Goal: Information Seeking & Learning: Find specific page/section

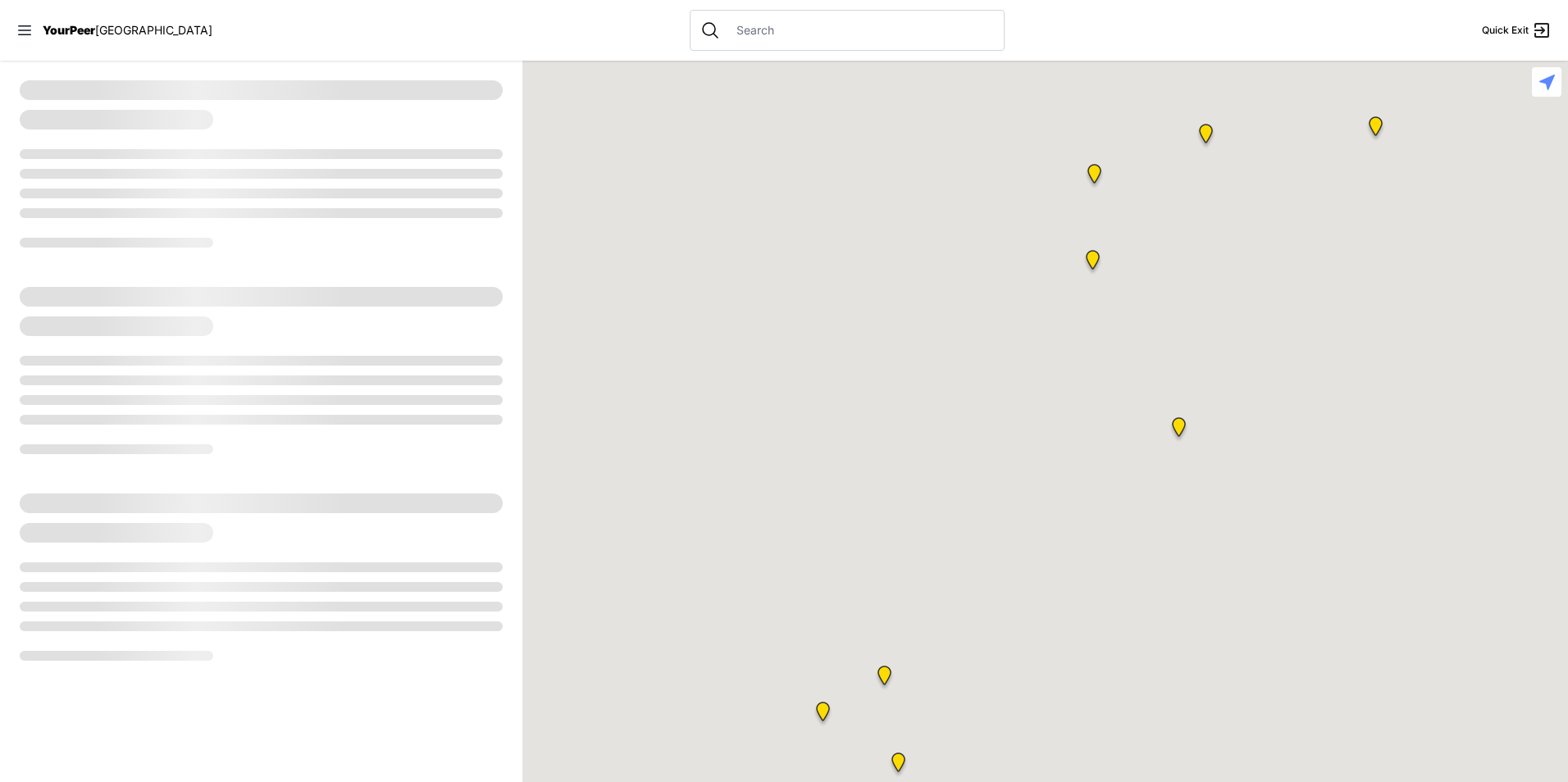
select select "recentlyUpdated"
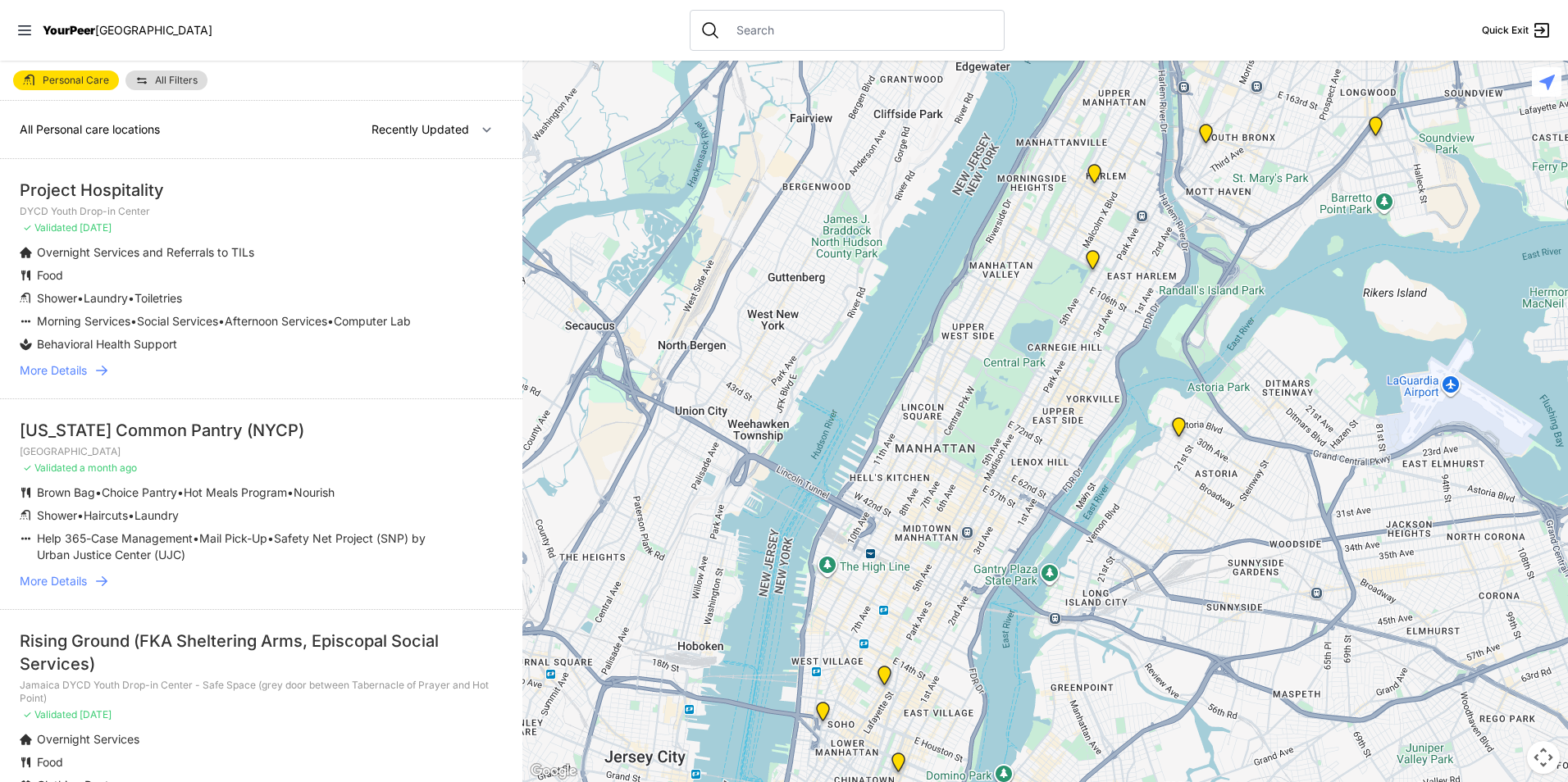
click at [76, 379] on span "More Details" at bounding box center [53, 371] width 67 height 17
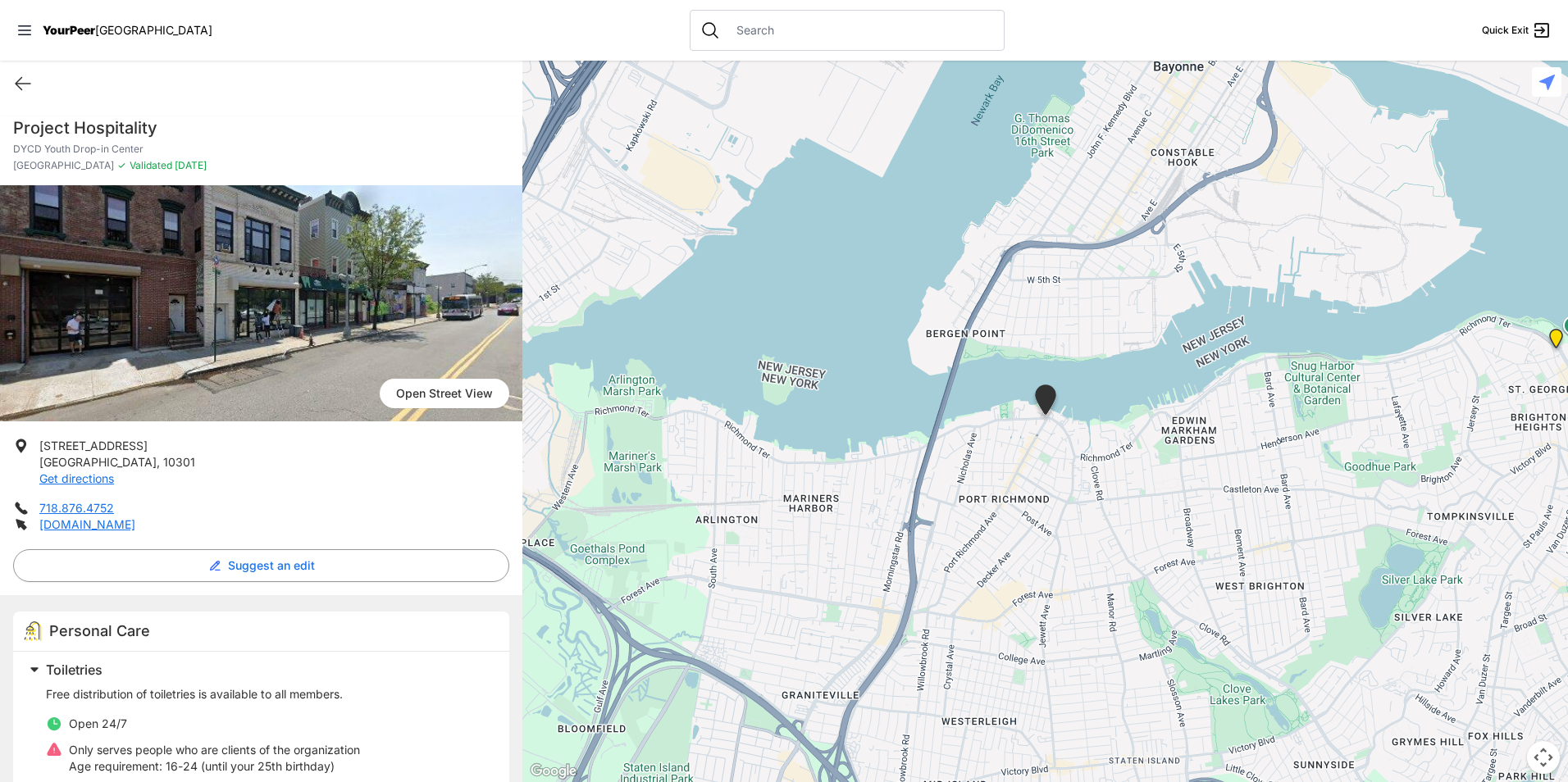
select select "recentlyUpdated"
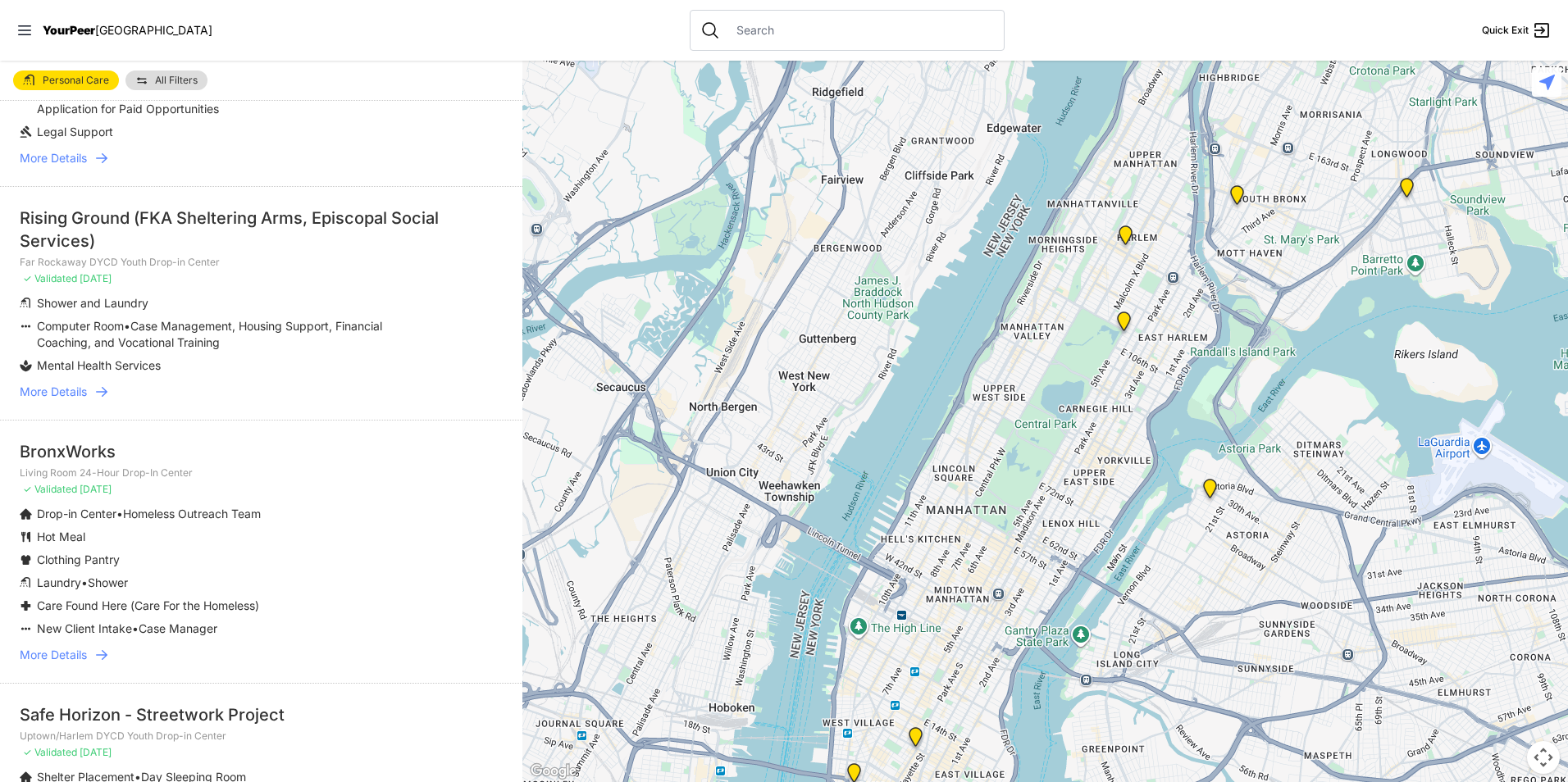
scroll to position [1253, 0]
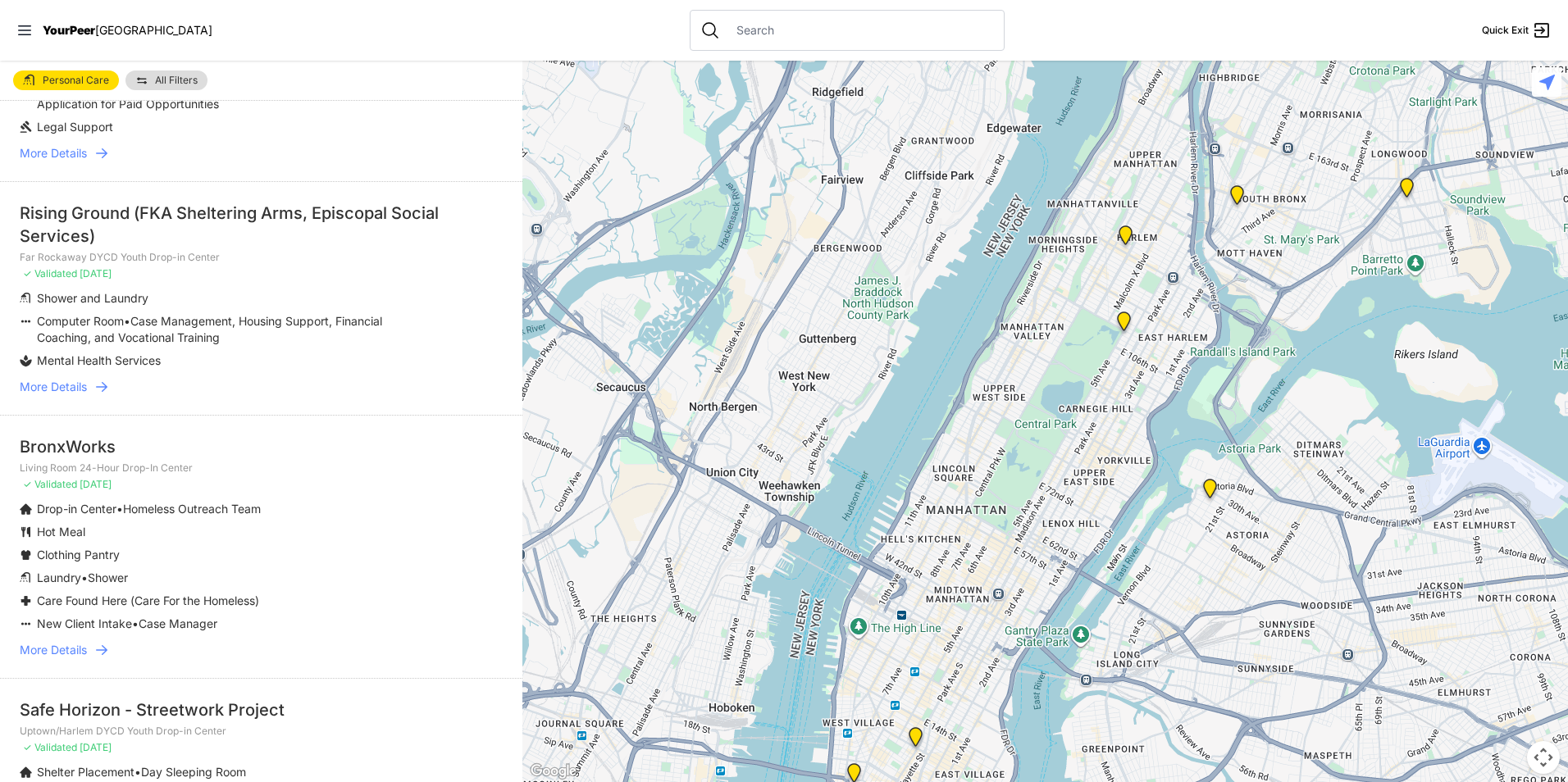
click at [62, 642] on span "More Details" at bounding box center [53, 650] width 67 height 17
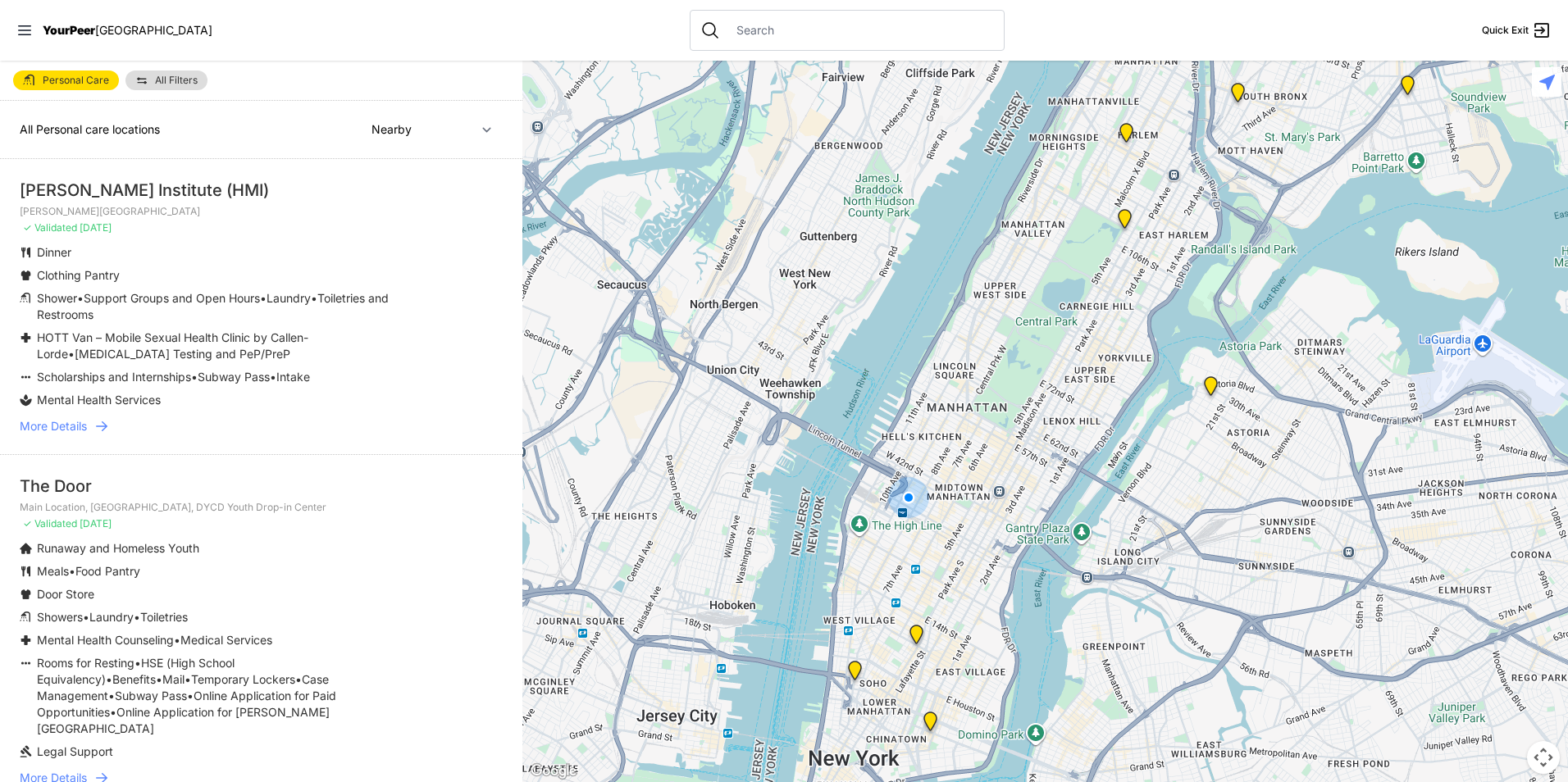
drag, startPoint x: 523, startPoint y: 196, endPoint x: 510, endPoint y: 263, distance: 68.2
click at [510, 263] on main "Personal Care All Filters All Personal care locations Nearby Recently Updated M…" at bounding box center [784, 421] width 1568 height 722
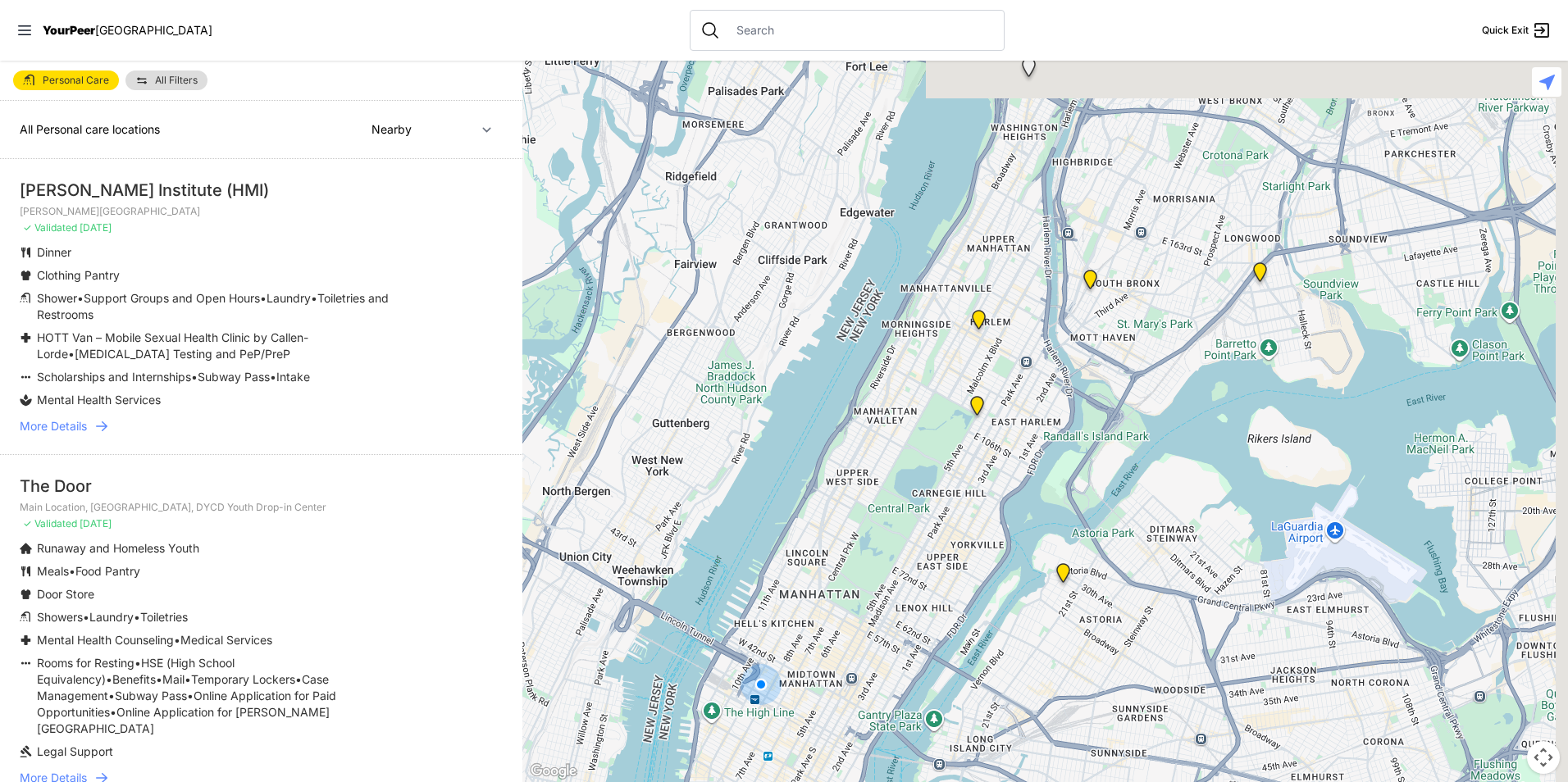
drag, startPoint x: 1135, startPoint y: 172, endPoint x: 993, endPoint y: 363, distance: 238.0
click at [979, 382] on div at bounding box center [1045, 421] width 1045 height 722
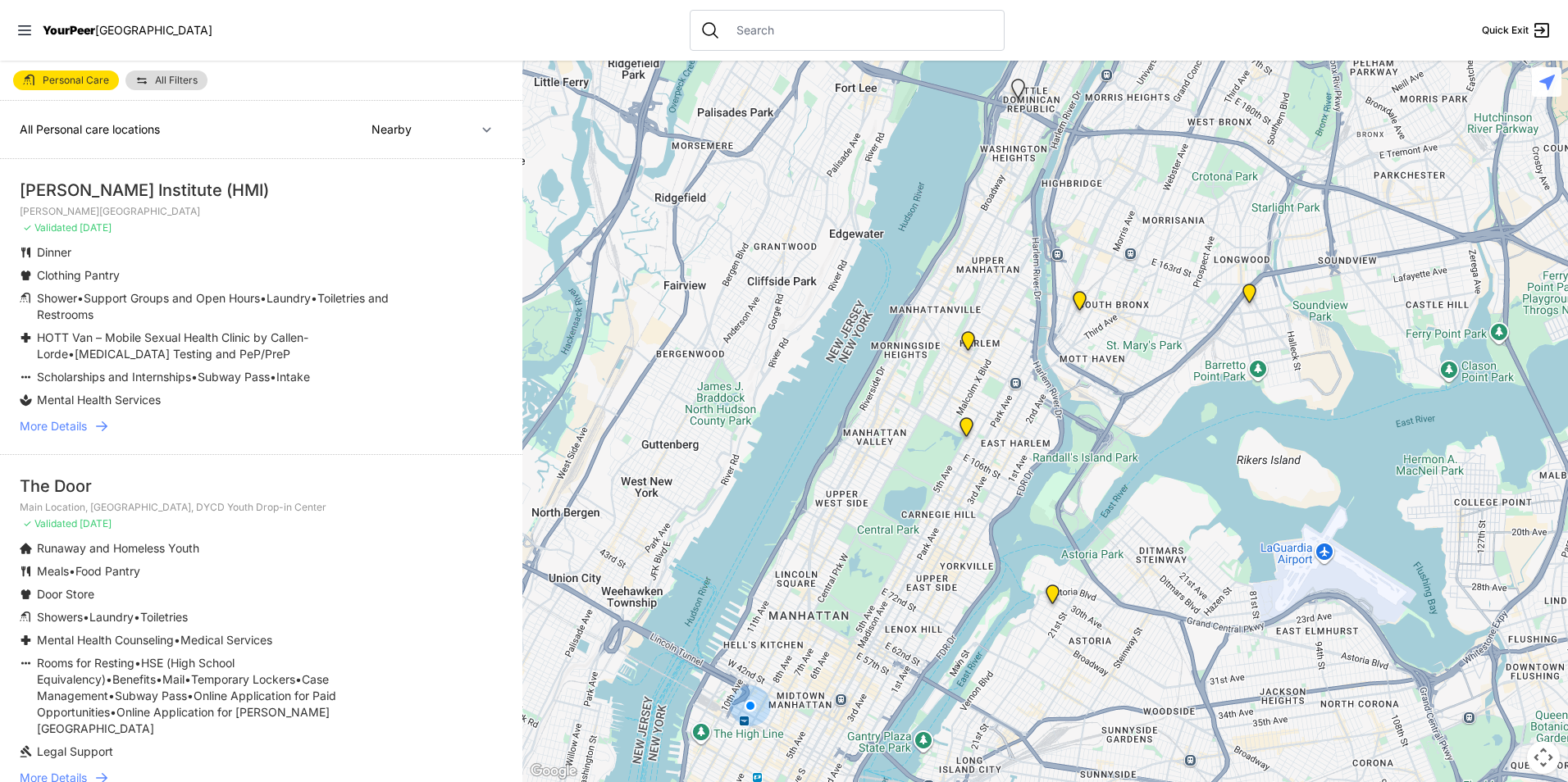
click at [1082, 324] on div at bounding box center [1045, 421] width 1045 height 722
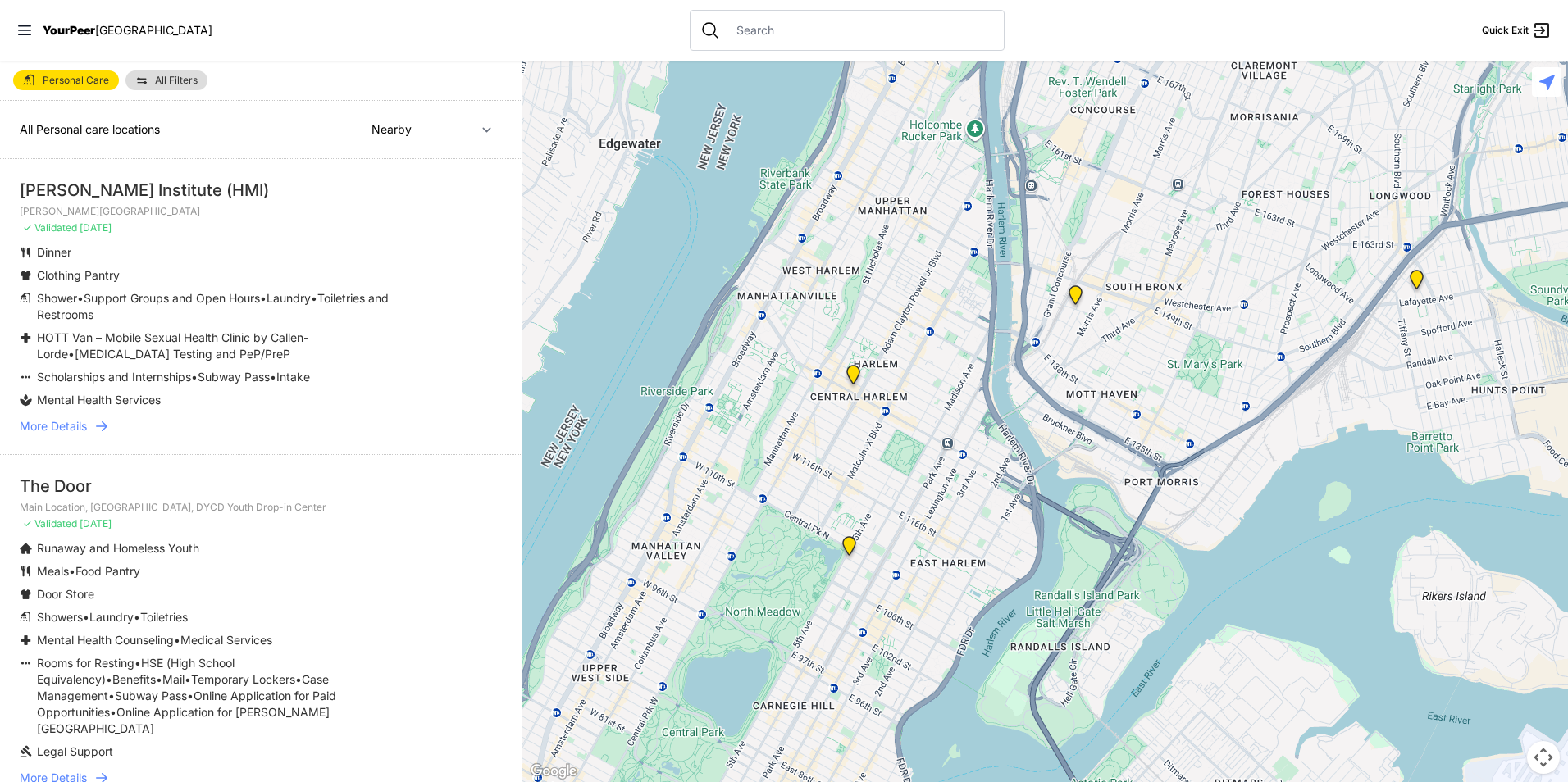
click at [1418, 283] on img "Living Room 24-Hour Drop-In Center" at bounding box center [1417, 283] width 20 height 26
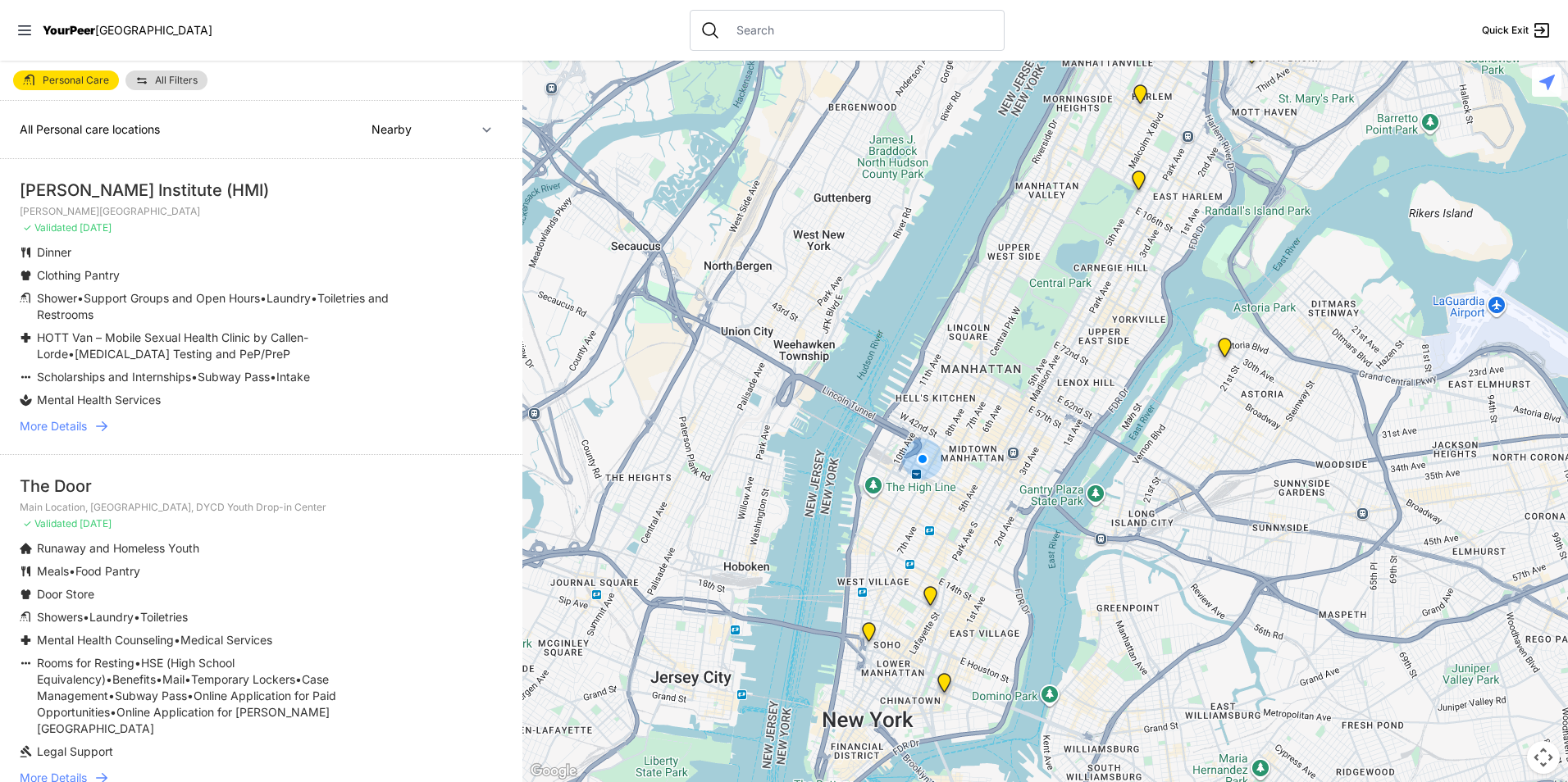
drag, startPoint x: 523, startPoint y: 176, endPoint x: 524, endPoint y: 205, distance: 29.0
click at [524, 205] on div at bounding box center [1045, 421] width 1045 height 722
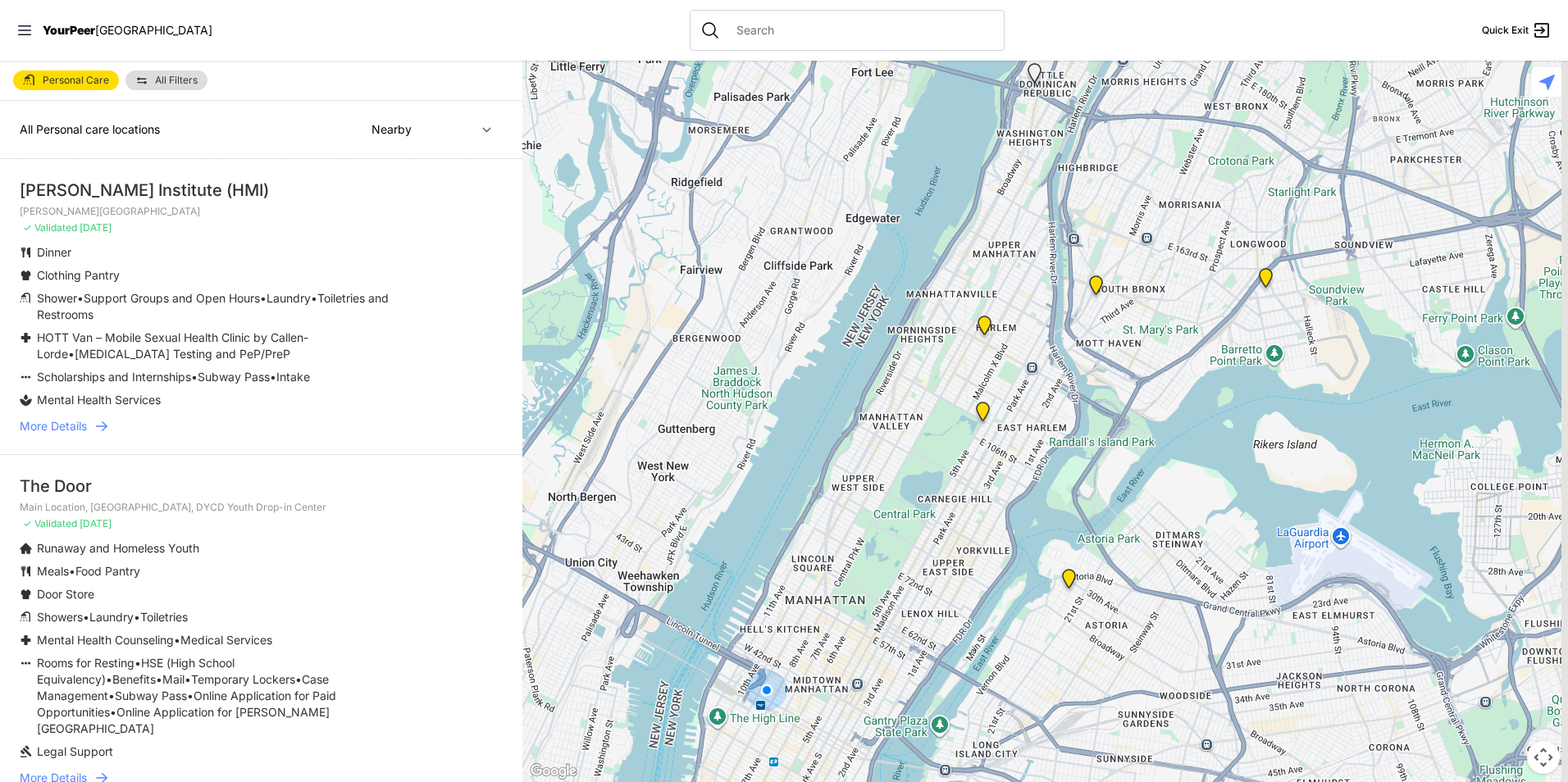
drag, startPoint x: 1140, startPoint y: 172, endPoint x: 965, endPoint y: 445, distance: 324.3
click at [972, 428] on img "Manhattan" at bounding box center [982, 415] width 20 height 26
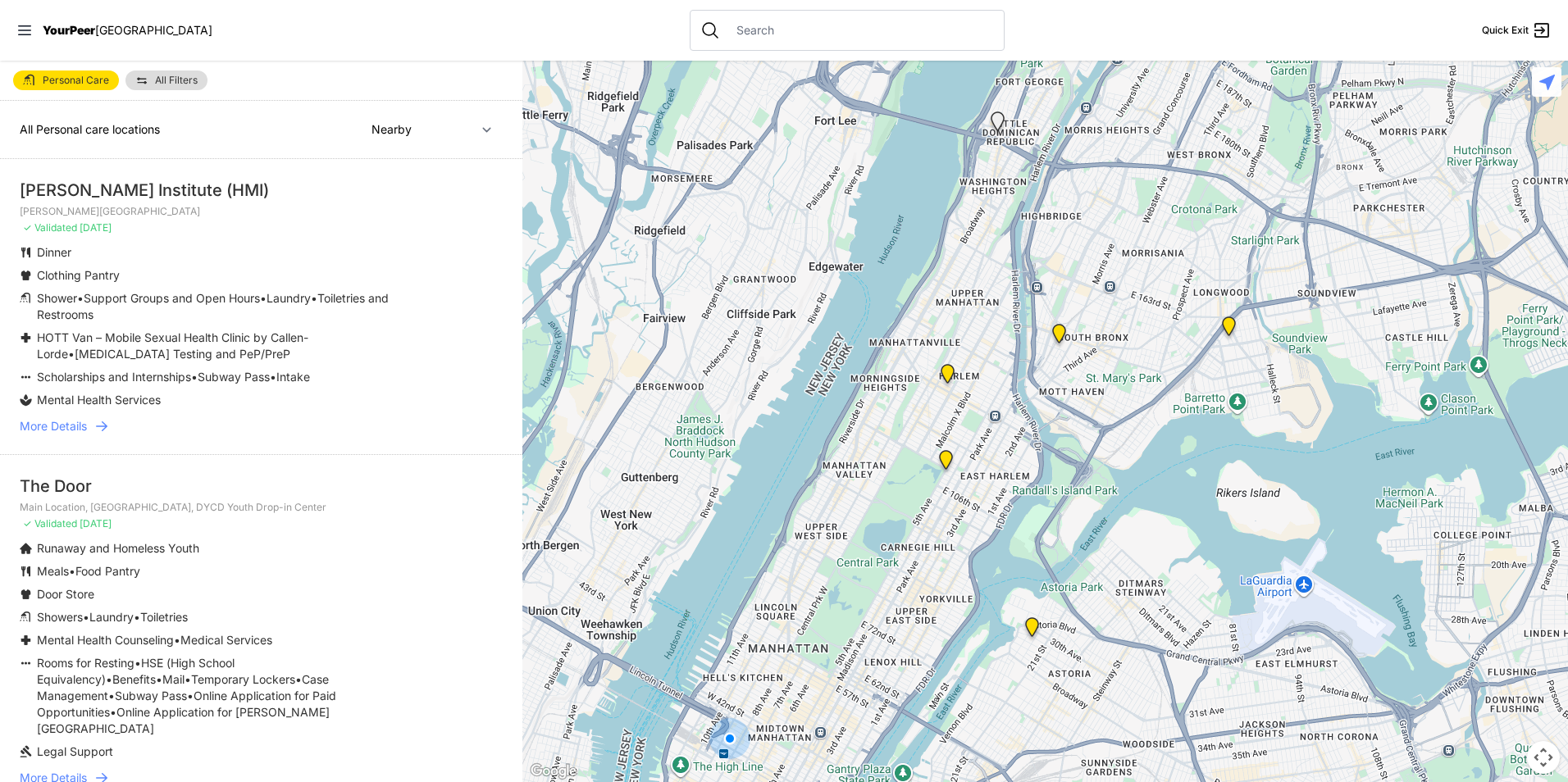
drag, startPoint x: 1096, startPoint y: 363, endPoint x: 1013, endPoint y: 403, distance: 92.1
click at [1013, 403] on div at bounding box center [1045, 421] width 1045 height 722
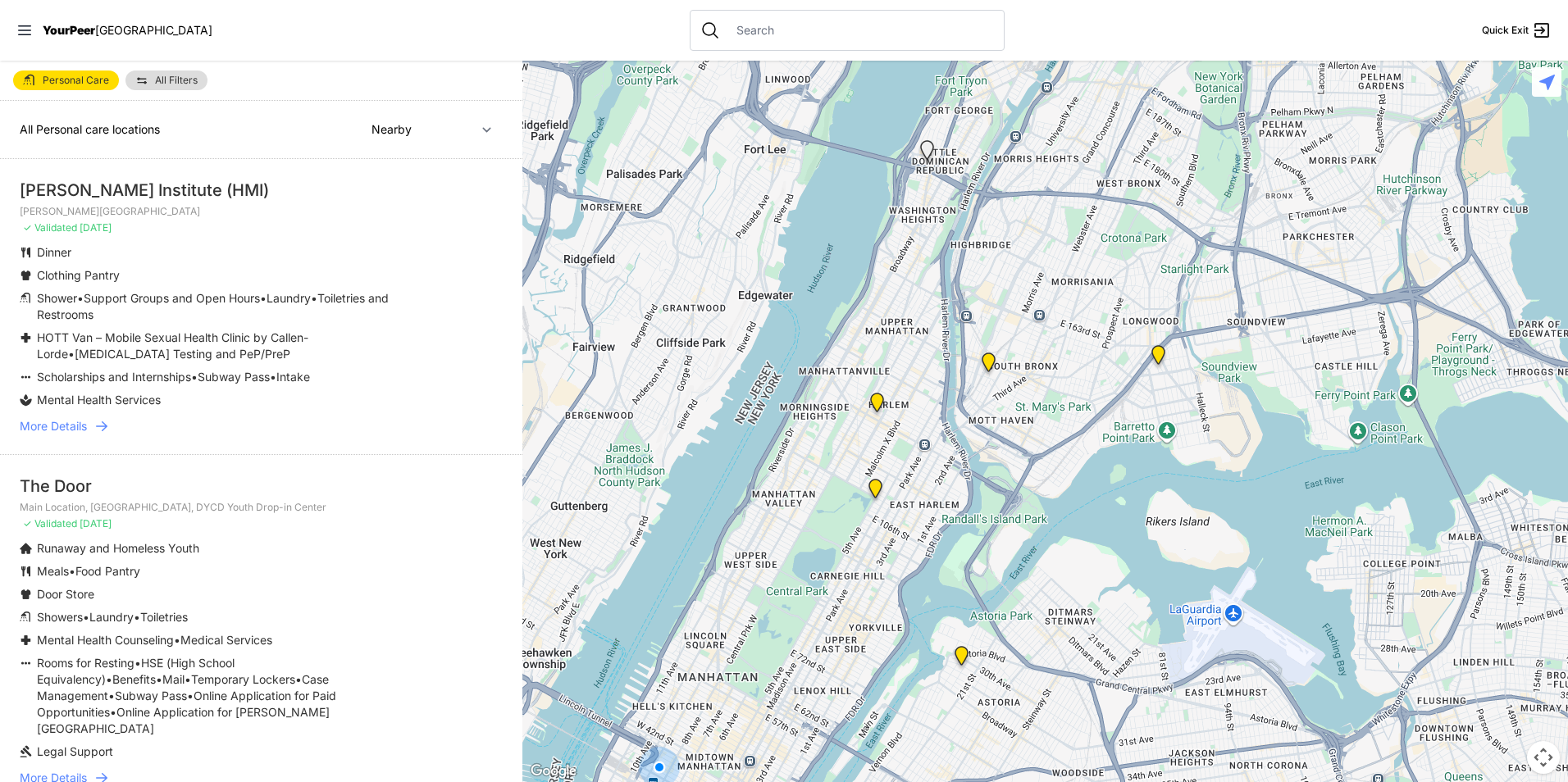
click at [991, 359] on img "Harm Reduction Center" at bounding box center [989, 366] width 20 height 26
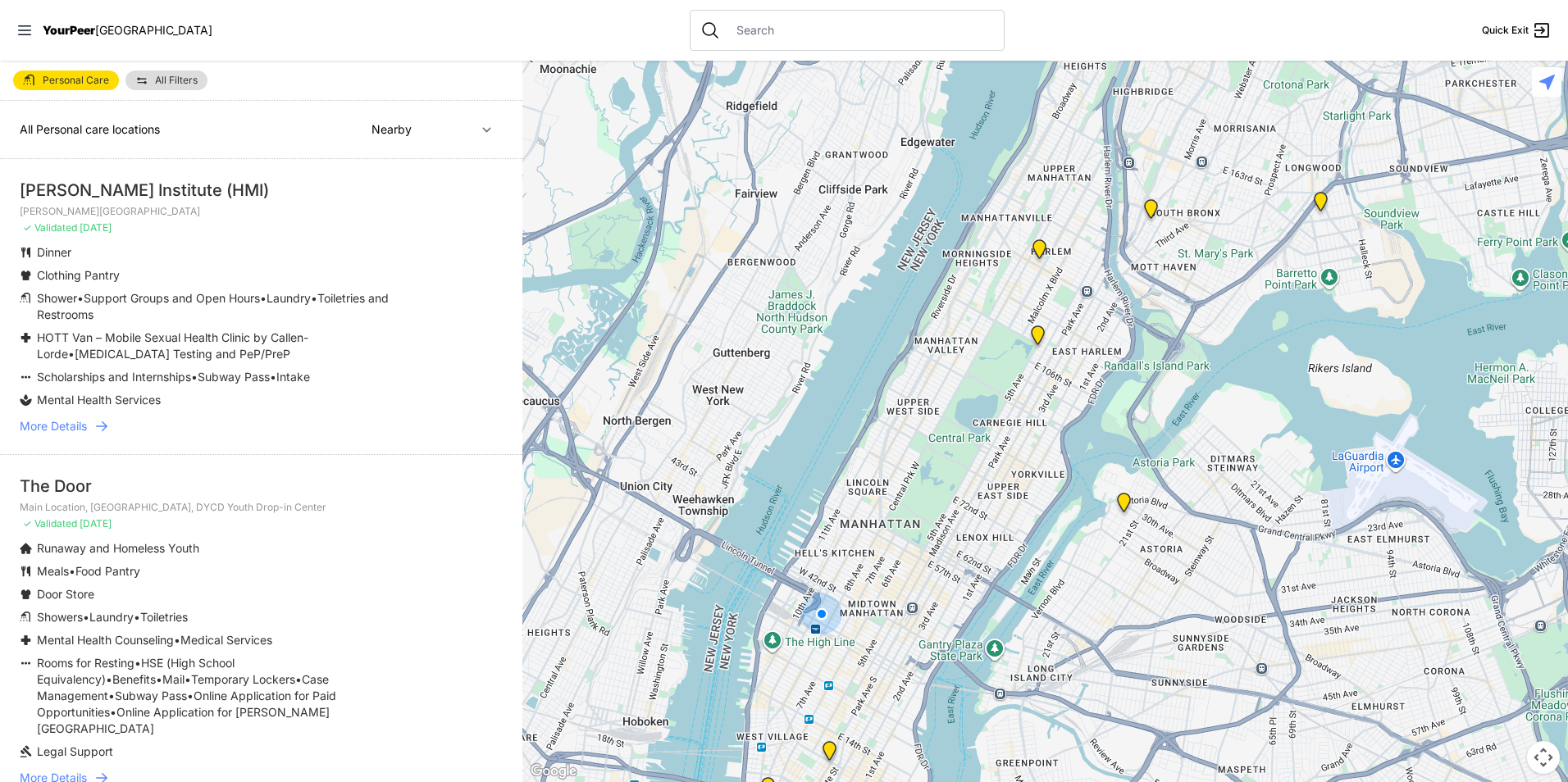
drag, startPoint x: 1217, startPoint y: 339, endPoint x: 1106, endPoint y: 500, distance: 195.6
click at [1107, 541] on div at bounding box center [1045, 421] width 1045 height 722
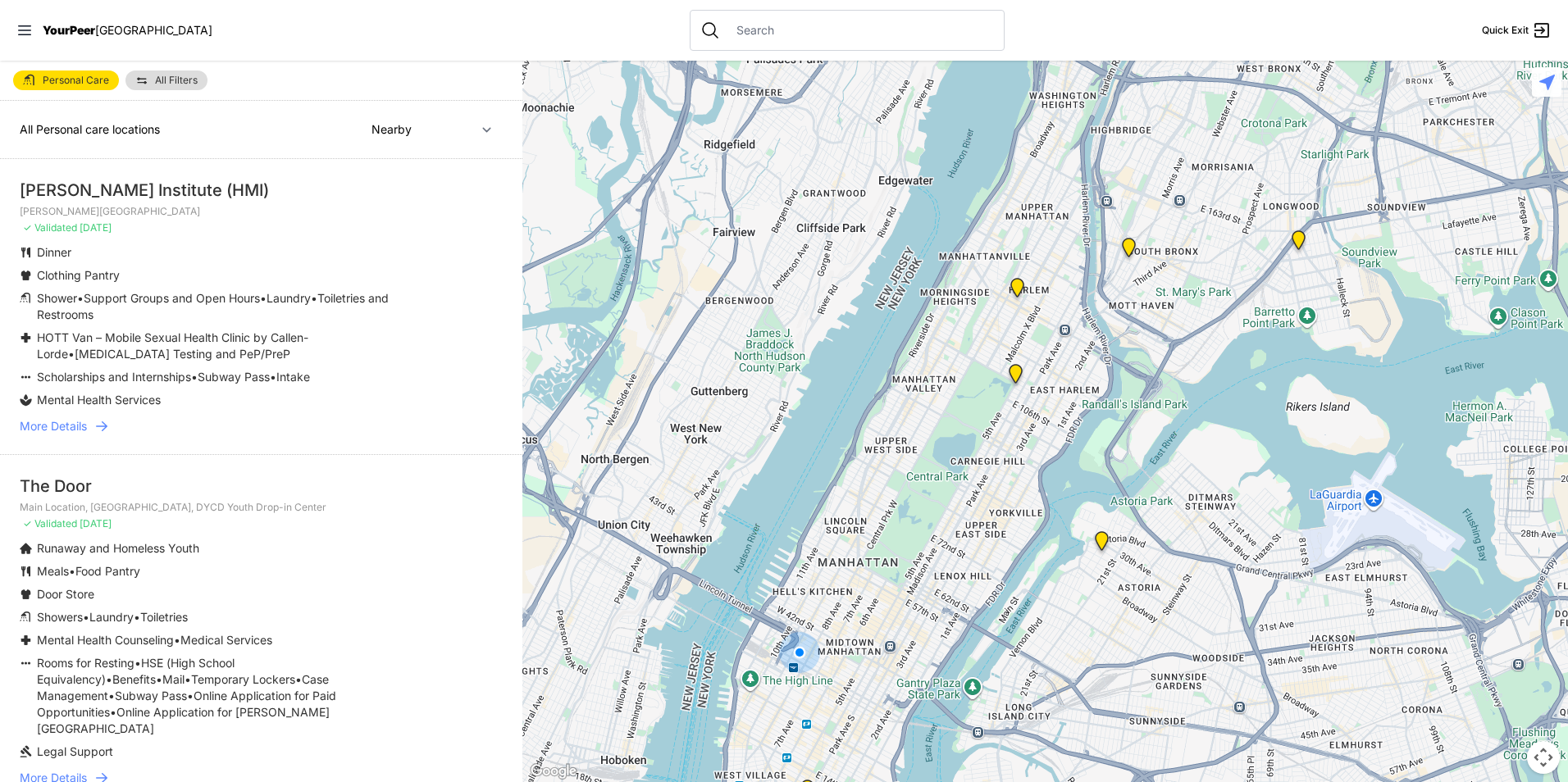
click at [1301, 242] on img "Living Room 24-Hour Drop-In Center" at bounding box center [1298, 243] width 20 height 26
